Goal: Task Accomplishment & Management: Use online tool/utility

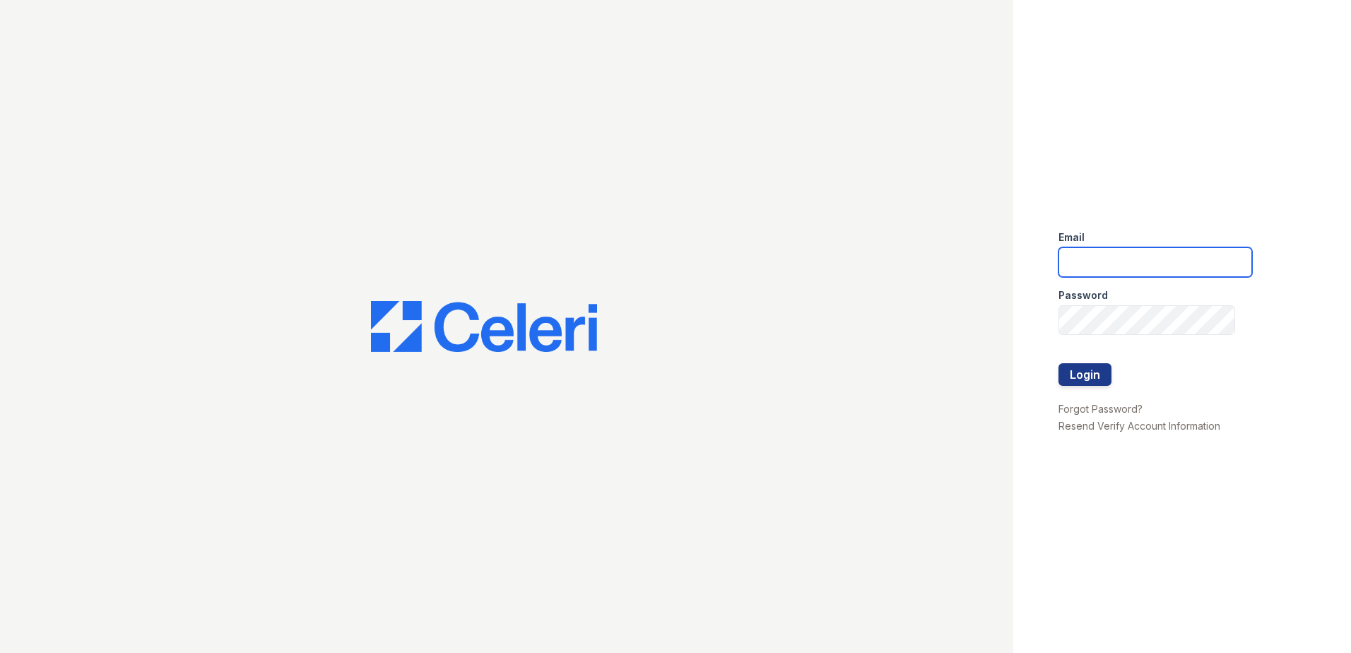
type input "LRochaMartinez@trinity-pm.com"
click at [1096, 361] on div at bounding box center [1156, 349] width 194 height 28
click at [1082, 378] on button "Login" at bounding box center [1085, 374] width 53 height 23
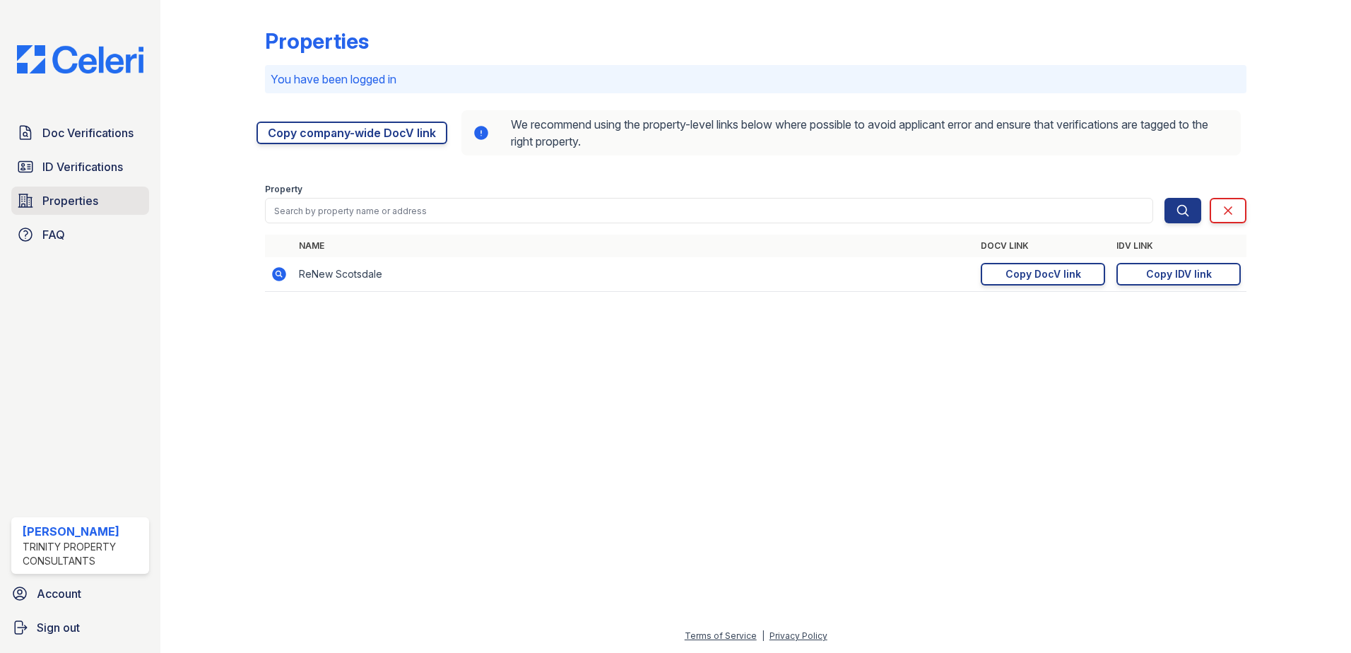
click at [58, 208] on span "Properties" at bounding box center [70, 200] width 56 height 17
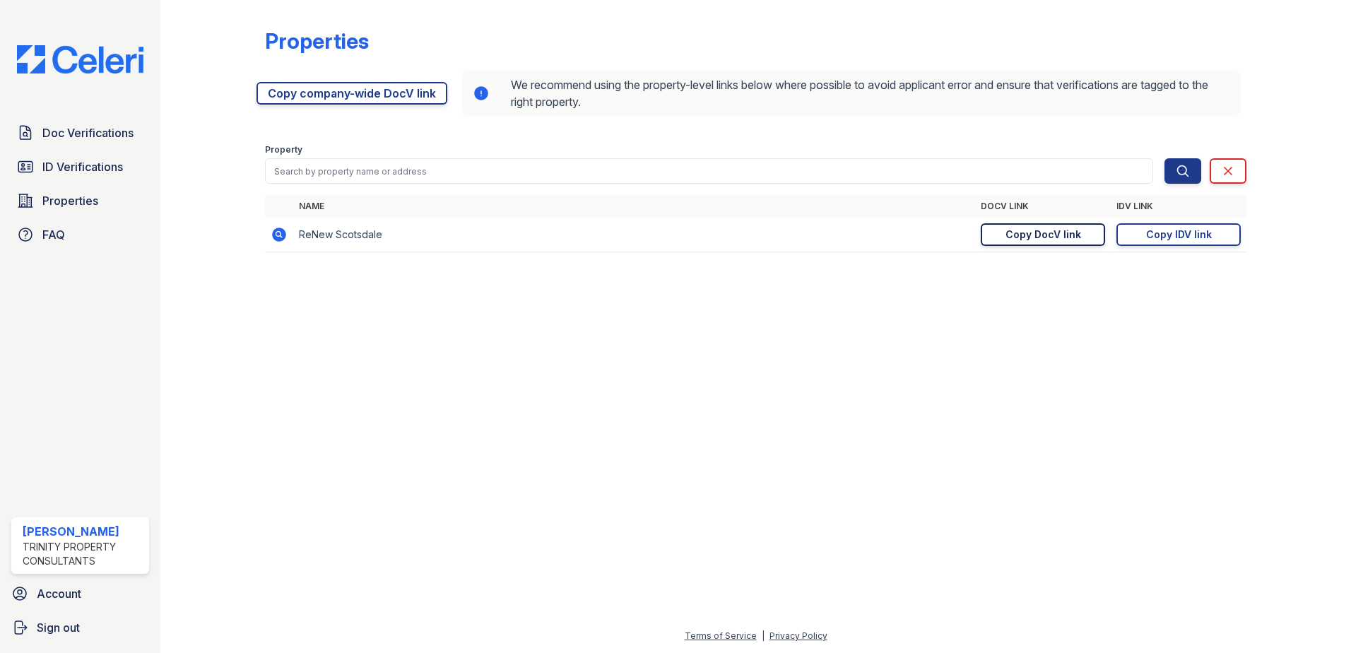
click at [996, 237] on link "Copy DocV link Copy link" at bounding box center [1043, 234] width 124 height 23
click at [1163, 225] on link "Copy IDV link Copy link" at bounding box center [1179, 234] width 124 height 23
click at [1163, 229] on div "Copy IDV link" at bounding box center [1180, 235] width 66 height 14
